Goal: Transaction & Acquisition: Purchase product/service

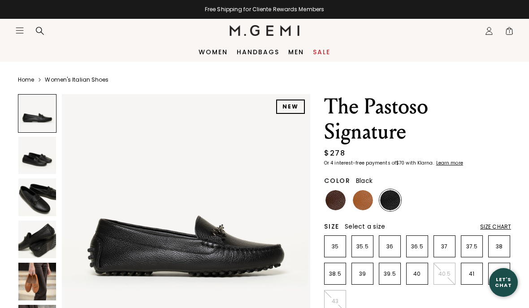
click at [336, 202] on img at bounding box center [335, 200] width 20 height 20
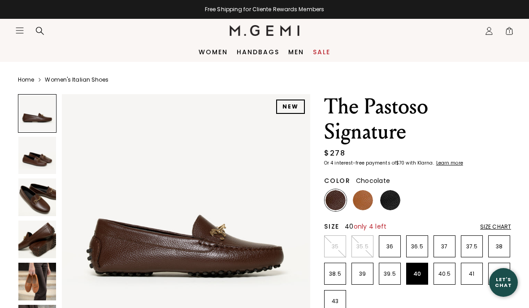
click at [420, 278] on li "40" at bounding box center [417, 274] width 22 height 22
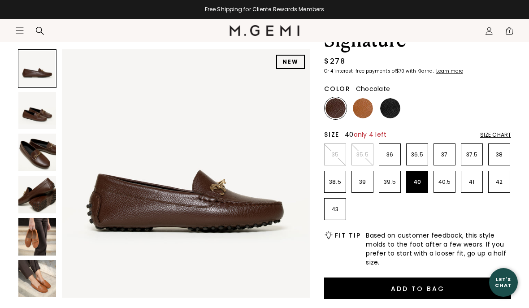
scroll to position [95, 0]
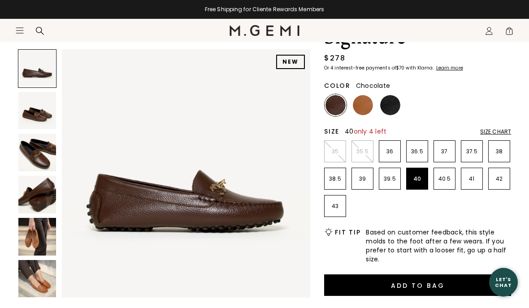
click at [433, 284] on button "Add to Bag" at bounding box center [417, 286] width 187 height 22
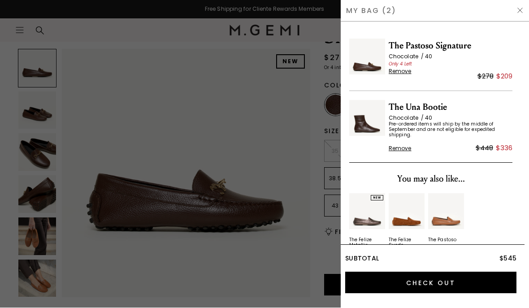
click at [403, 151] on span "Remove" at bounding box center [400, 148] width 23 height 7
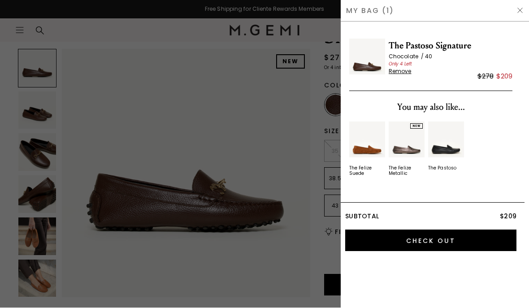
click at [437, 238] on input "Check Out" at bounding box center [430, 241] width 171 height 22
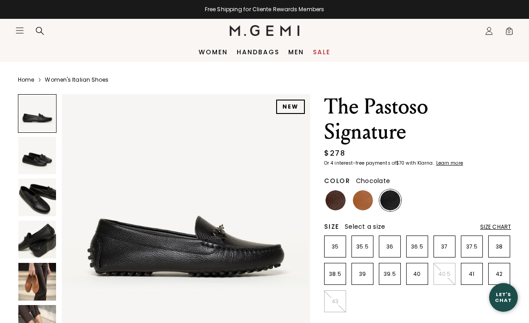
click at [336, 201] on img at bounding box center [335, 200] width 20 height 20
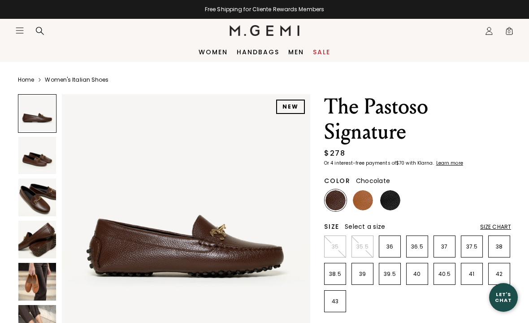
click at [46, 205] on img at bounding box center [37, 197] width 38 height 38
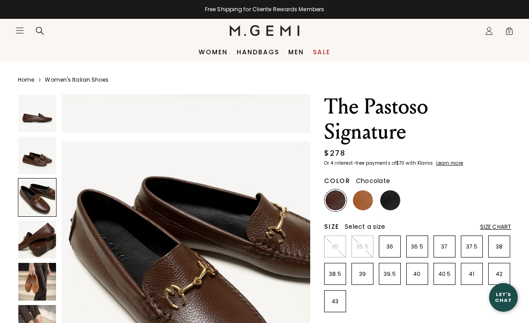
scroll to position [515, 0]
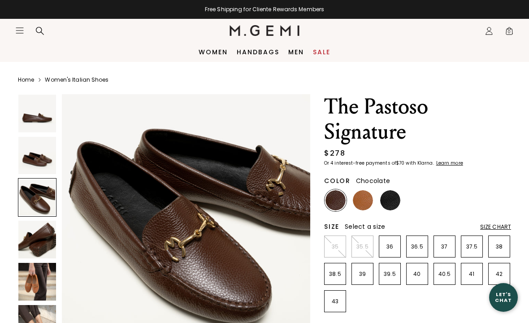
click at [46, 246] on img at bounding box center [37, 240] width 38 height 38
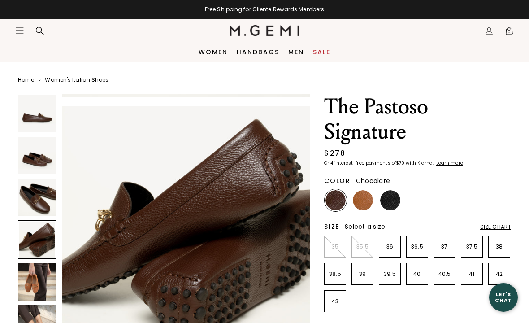
scroll to position [772, 0]
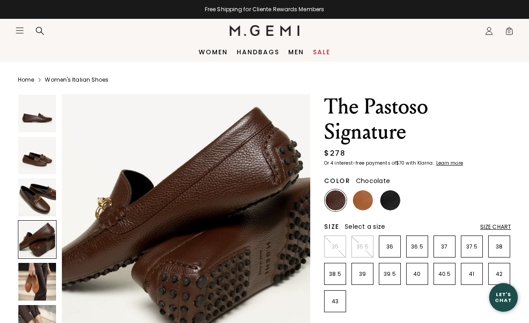
click at [48, 160] on img at bounding box center [37, 156] width 38 height 38
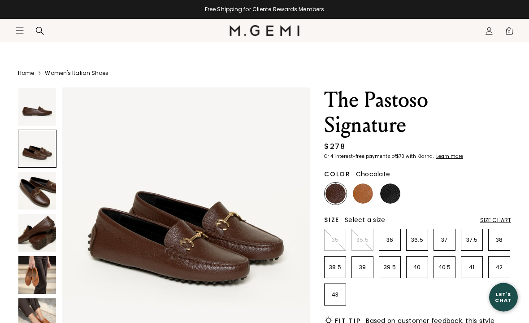
scroll to position [7, 0]
click at [42, 268] on img at bounding box center [37, 275] width 38 height 38
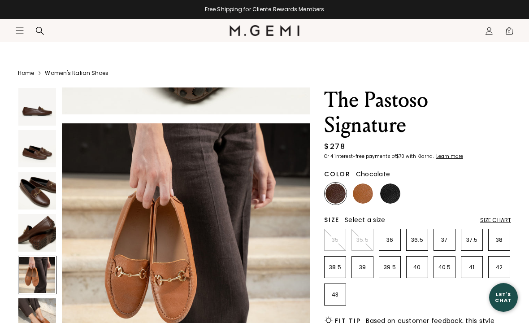
scroll to position [1030, 0]
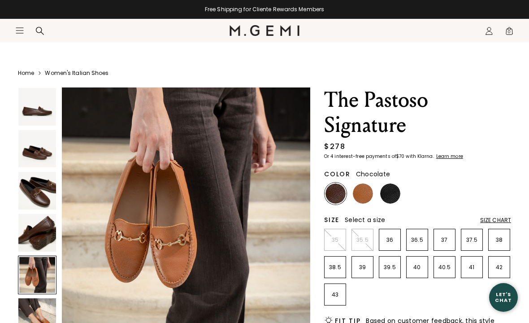
click at [48, 321] on img at bounding box center [37, 317] width 38 height 38
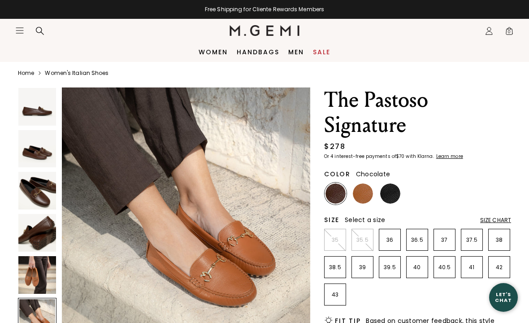
scroll to position [0, 0]
